Goal: Task Accomplishment & Management: Use online tool/utility

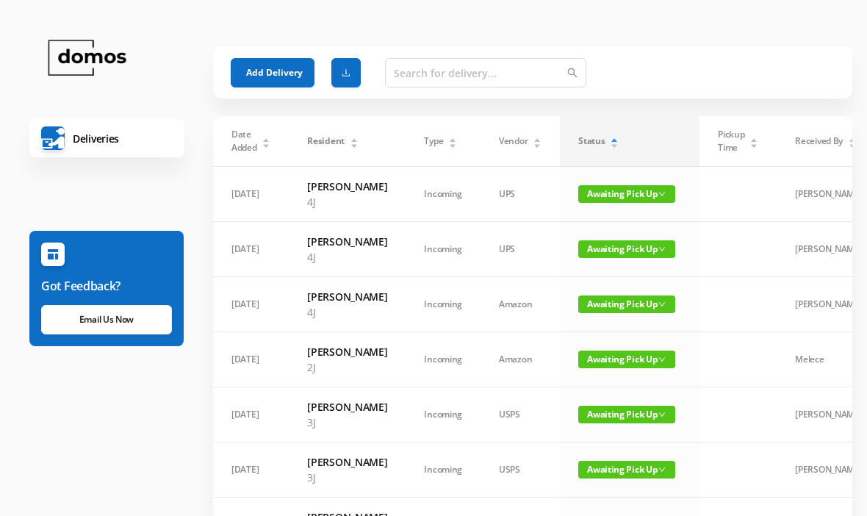
scroll to position [-10, 0]
click at [614, 144] on icon "icon: caret-down" at bounding box center [614, 146] width 8 height 8
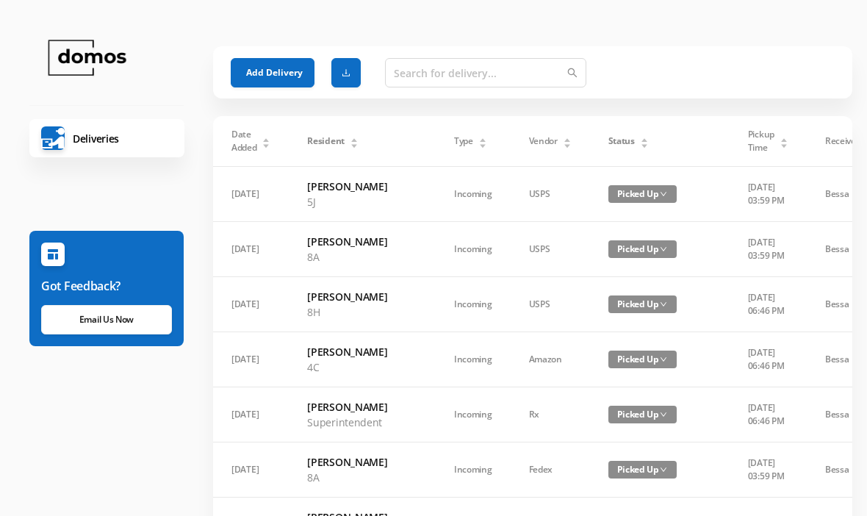
click at [637, 142] on div "Status" at bounding box center [628, 140] width 40 height 13
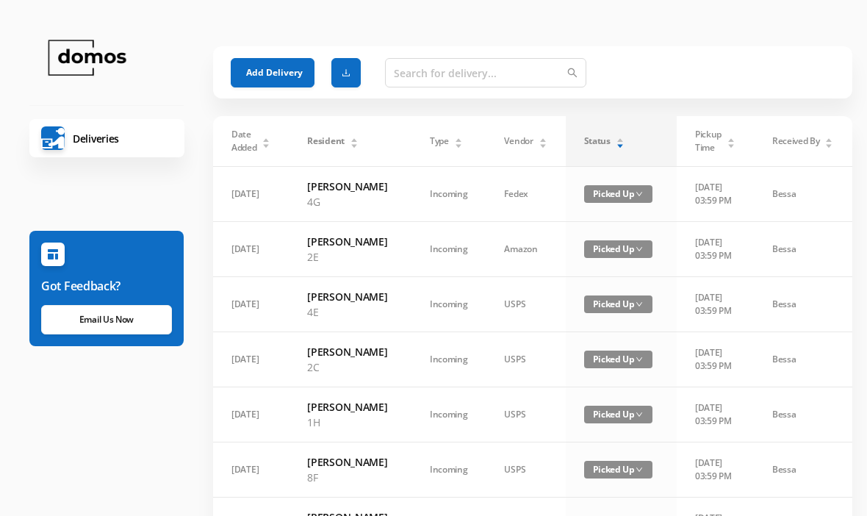
click at [621, 134] on div "Status" at bounding box center [604, 140] width 40 height 13
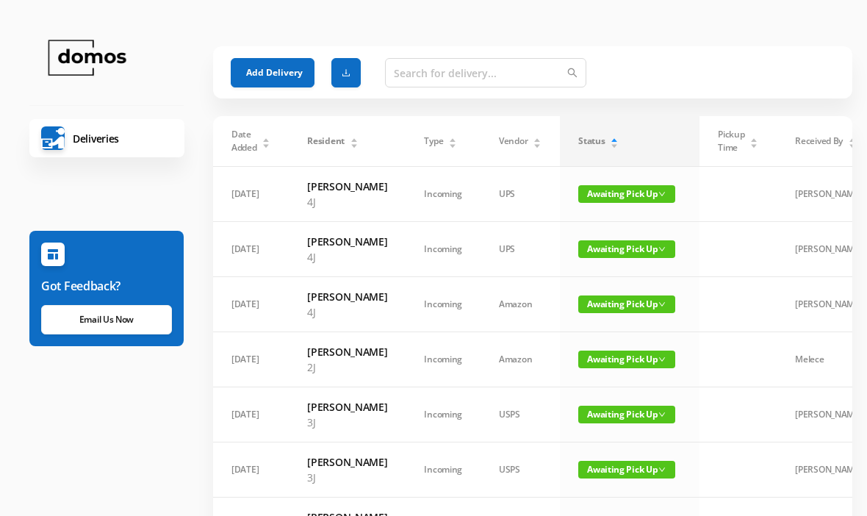
click at [275, 66] on button "Add Delivery" at bounding box center [273, 72] width 84 height 29
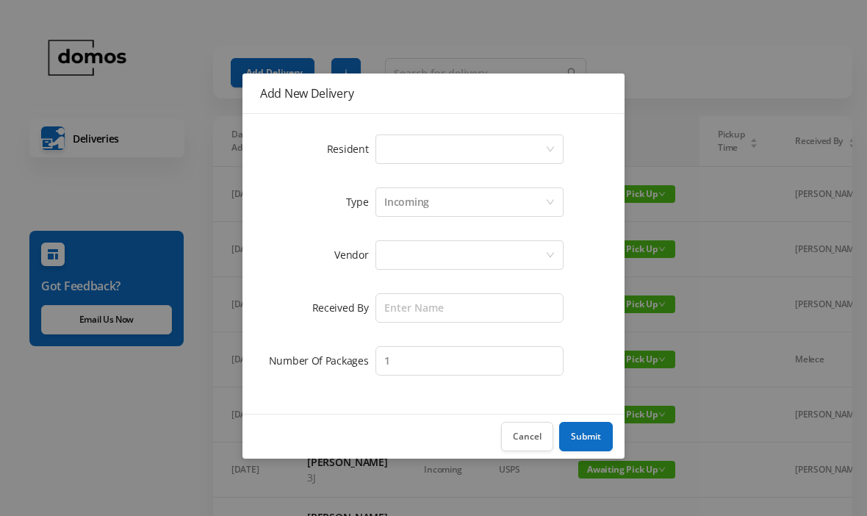
click at [434, 140] on div "Select a person" at bounding box center [464, 149] width 161 height 28
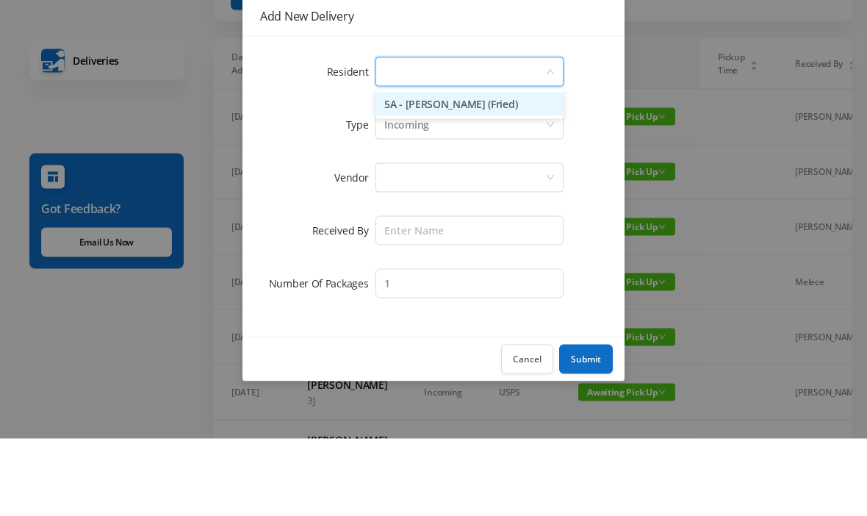
scroll to position [78, 0]
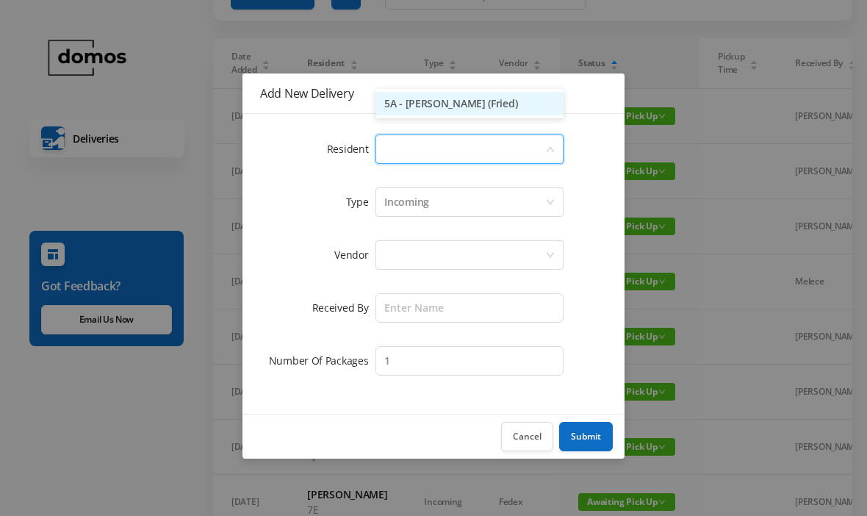
click at [472, 178] on form "Resident Select a person 5a Type Incoming Vendor Received By Number Of Packages…" at bounding box center [433, 254] width 347 height 247
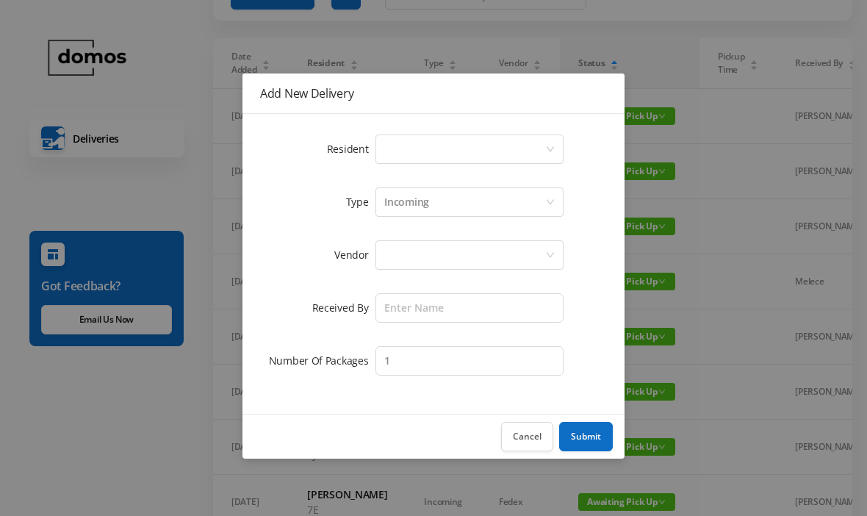
click at [469, 145] on div "Select a person" at bounding box center [464, 149] width 161 height 28
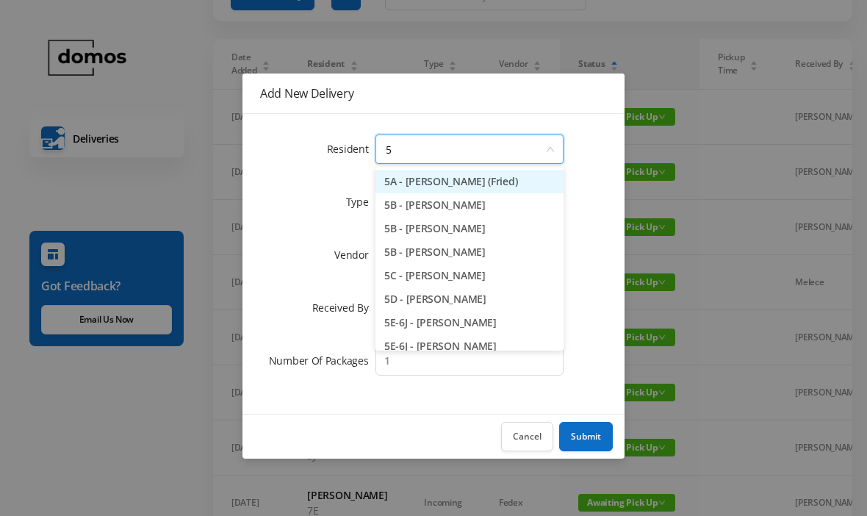
type input "5a"
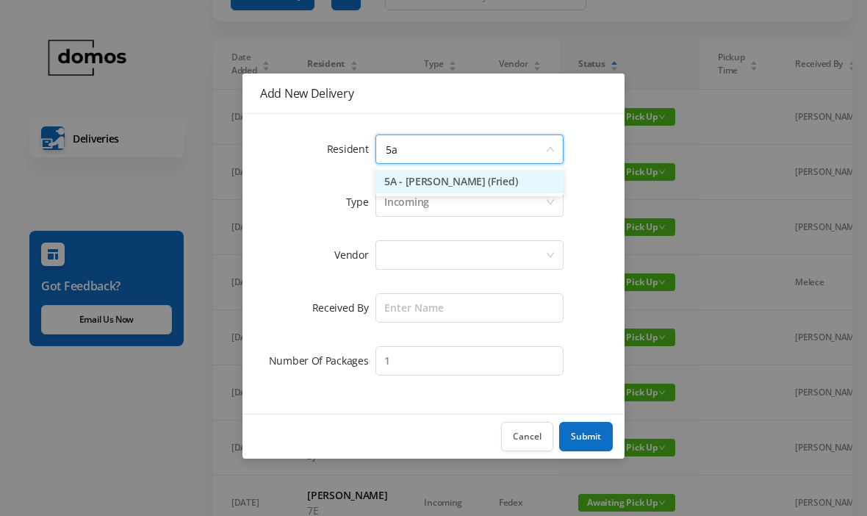
click at [488, 180] on li "5A - [PERSON_NAME] (Fried)" at bounding box center [469, 182] width 188 height 24
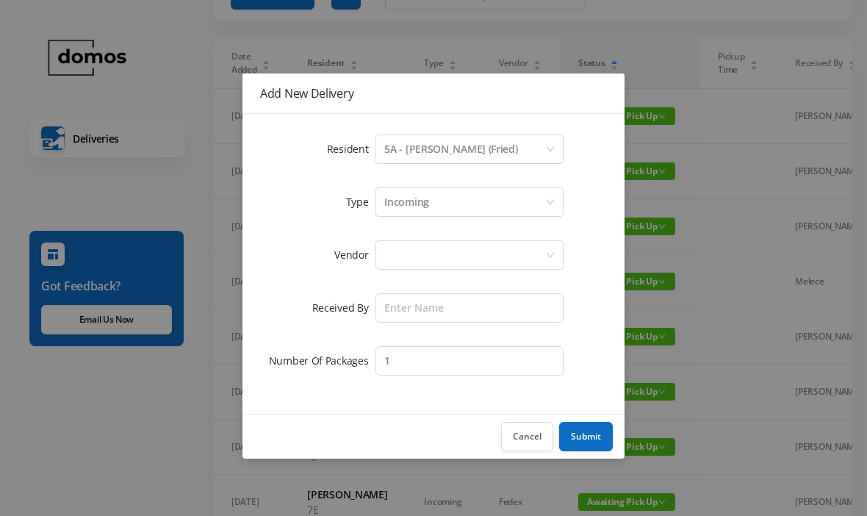
click at [482, 247] on div at bounding box center [464, 255] width 161 height 28
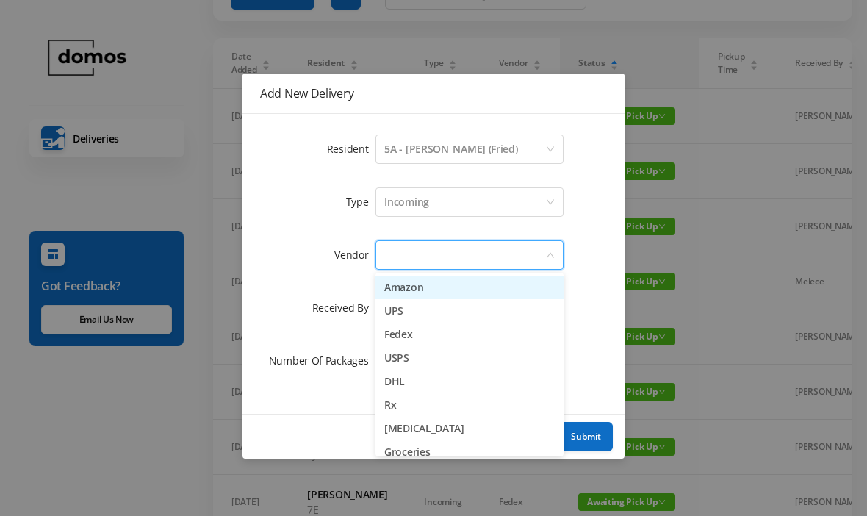
click at [440, 290] on li "Amazon" at bounding box center [469, 287] width 188 height 24
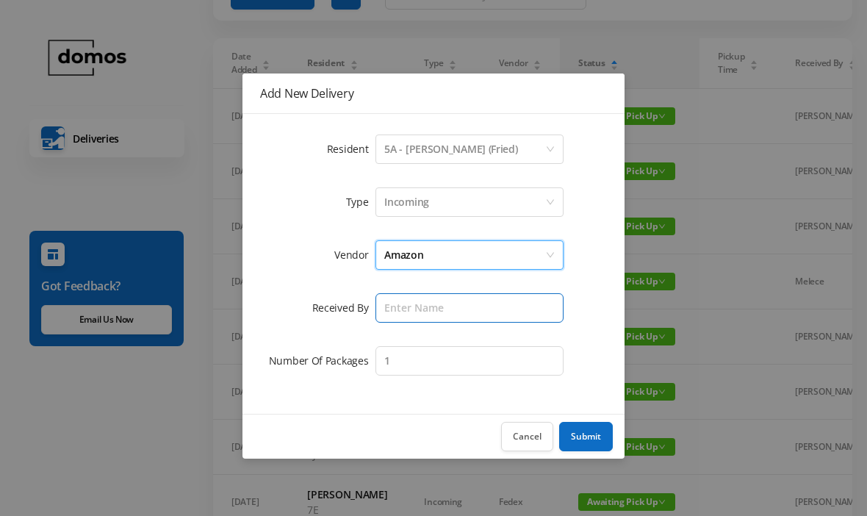
click at [482, 294] on input "text" at bounding box center [469, 307] width 188 height 29
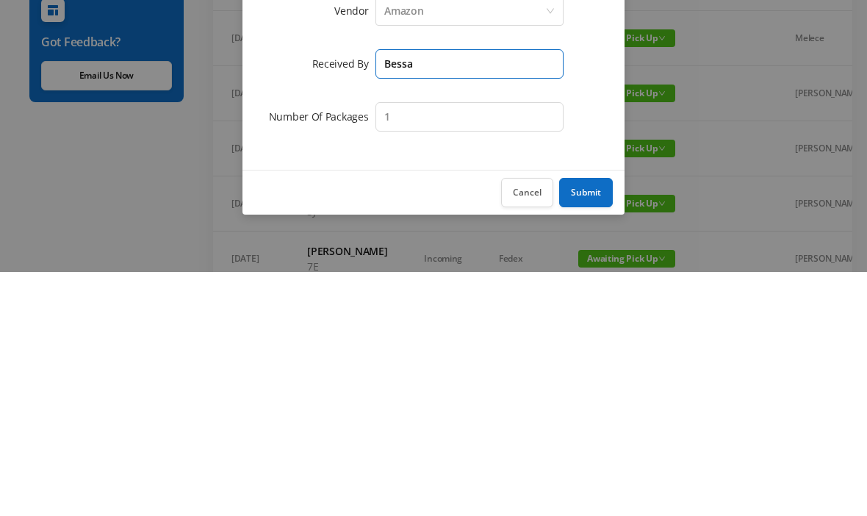
type input "Bessa"
click at [586, 422] on button "Submit" at bounding box center [586, 436] width 54 height 29
